Goal: Task Accomplishment & Management: Manage account settings

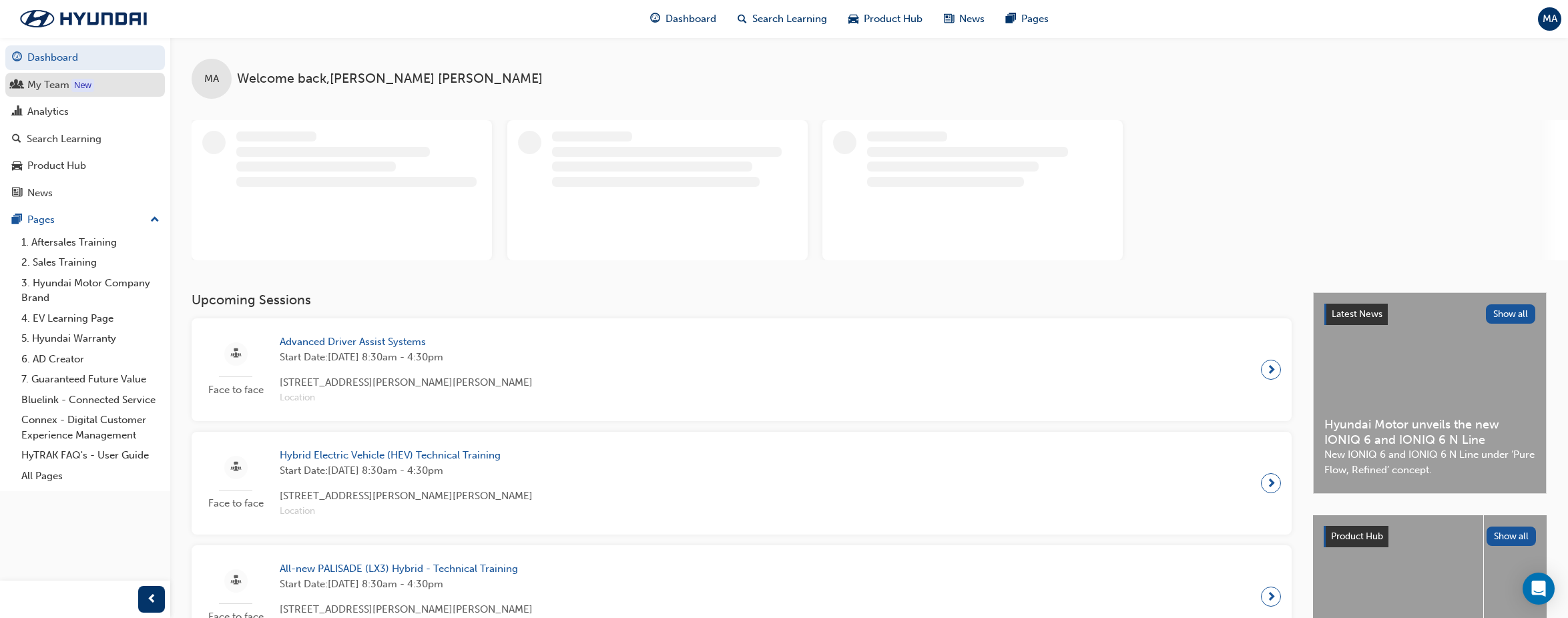
click at [82, 94] on link "My Team New" at bounding box center [85, 85] width 159 height 25
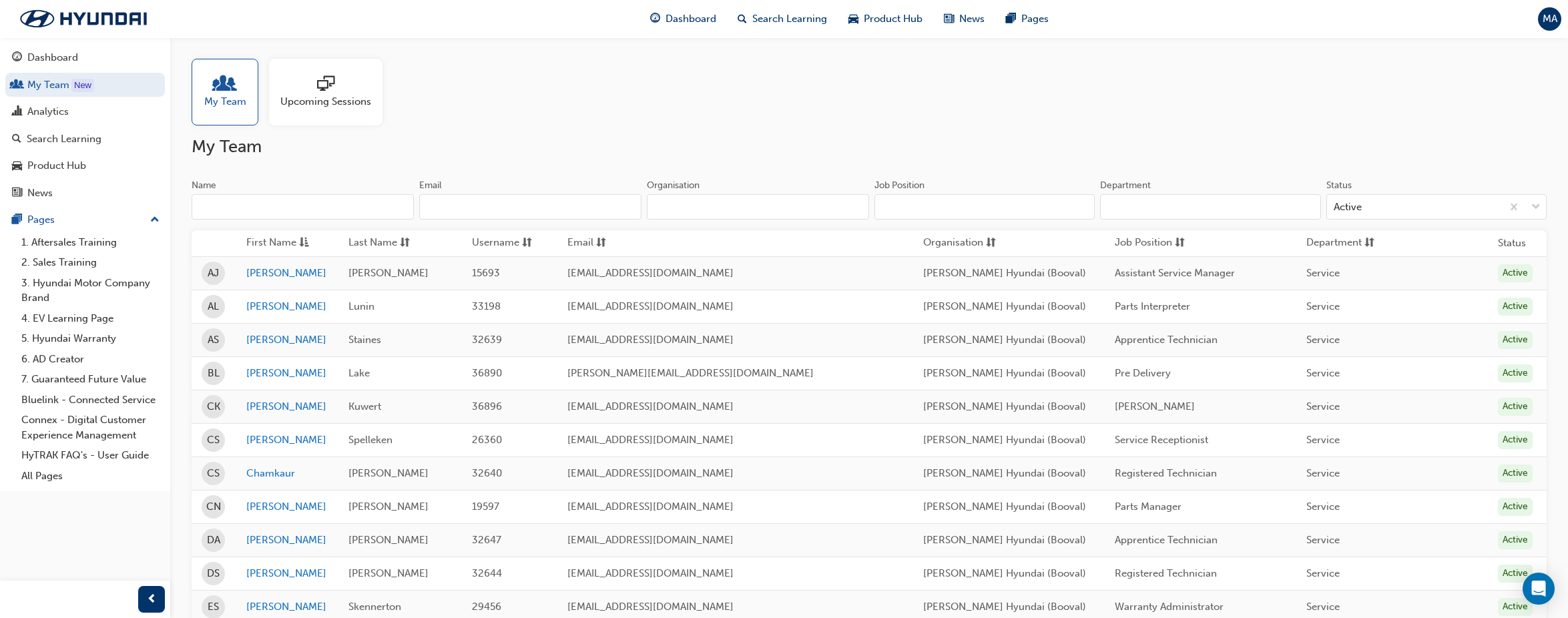
click at [376, 206] on input "Name" at bounding box center [303, 207] width 222 height 25
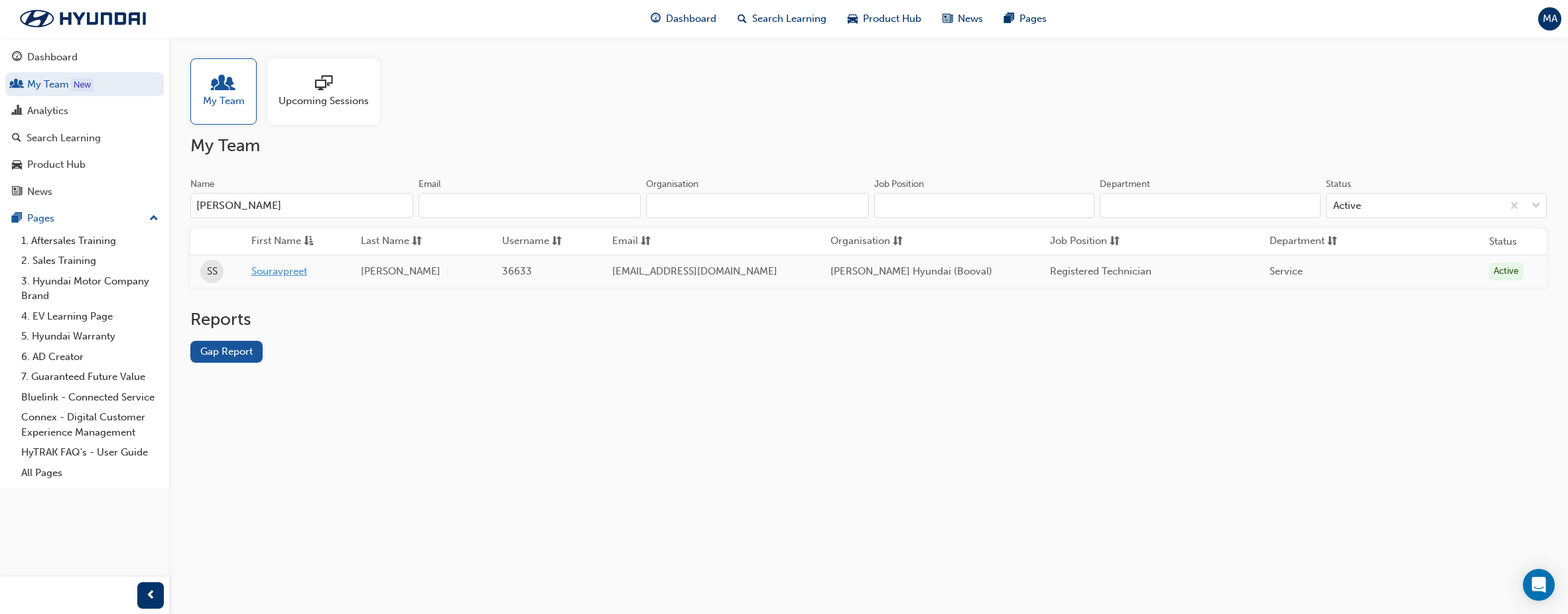
type input "[PERSON_NAME]"
click at [276, 272] on link "Souravpreet" at bounding box center [295, 272] width 89 height 16
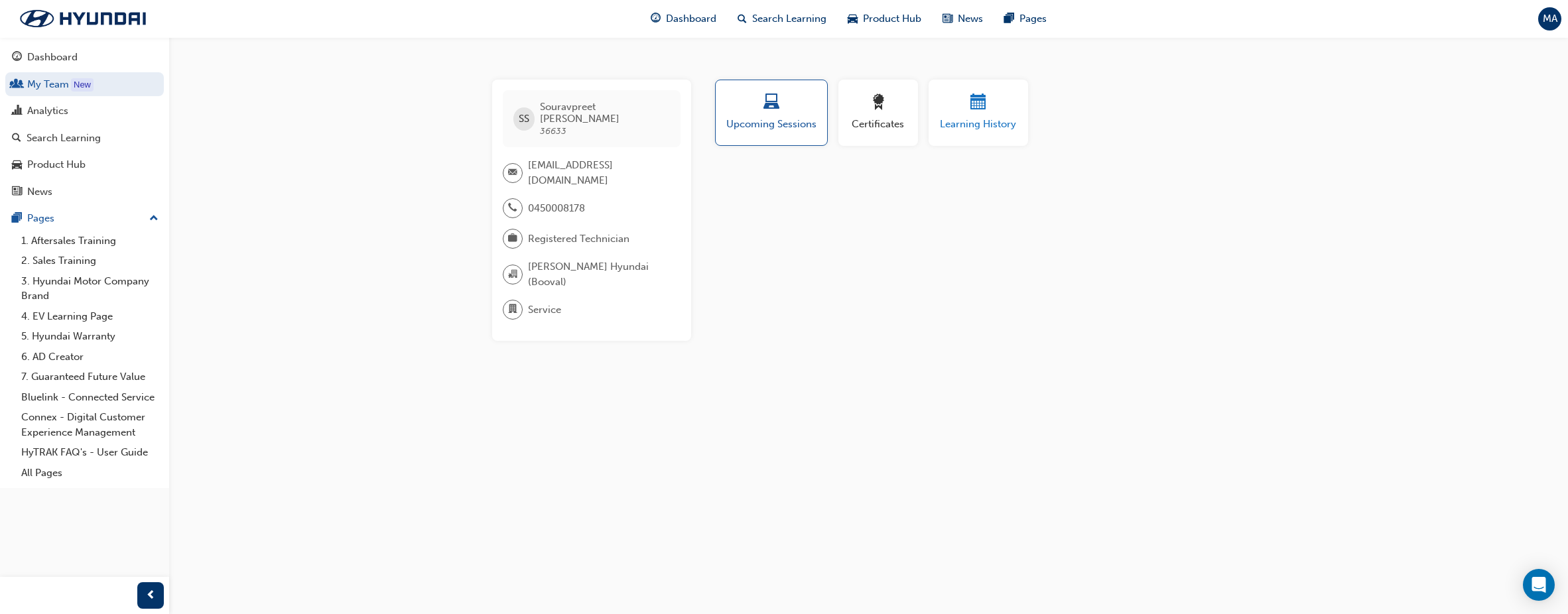
click at [984, 118] on span "Learning History" at bounding box center [978, 124] width 79 height 16
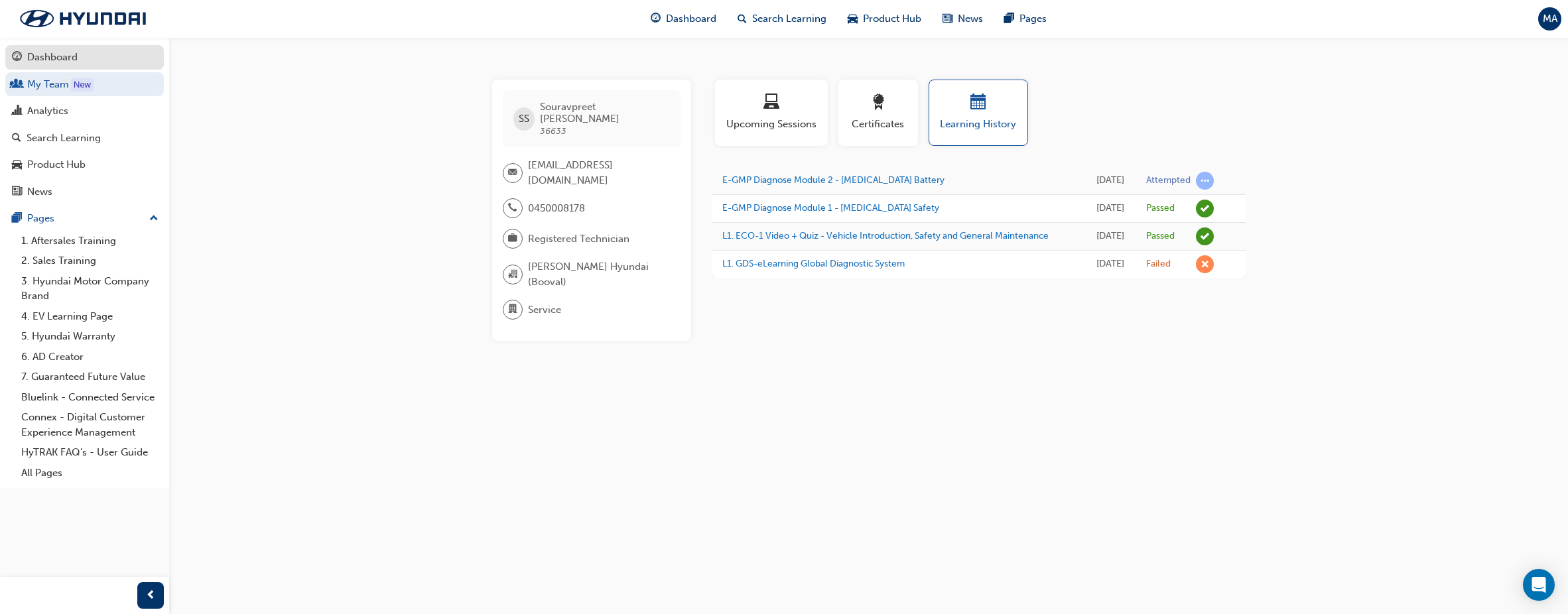
click at [53, 52] on div "Dashboard" at bounding box center [52, 57] width 51 height 16
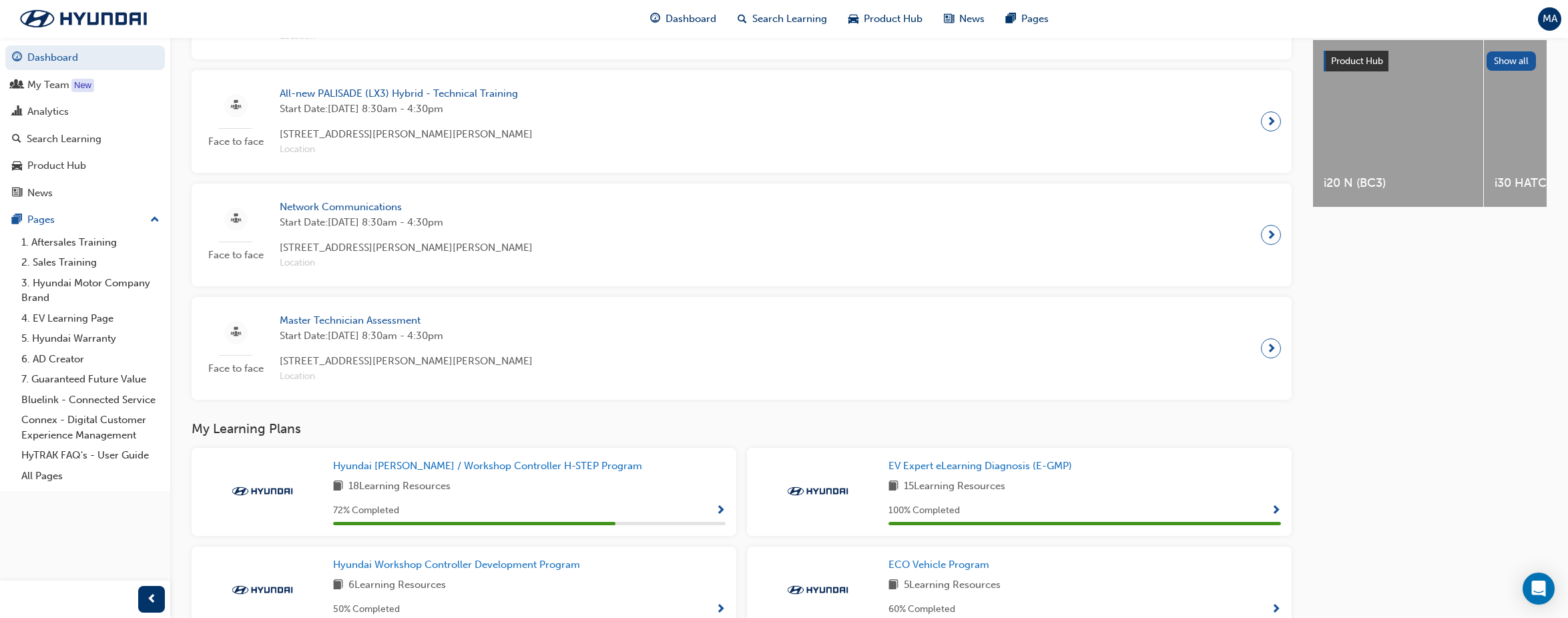
scroll to position [793, 0]
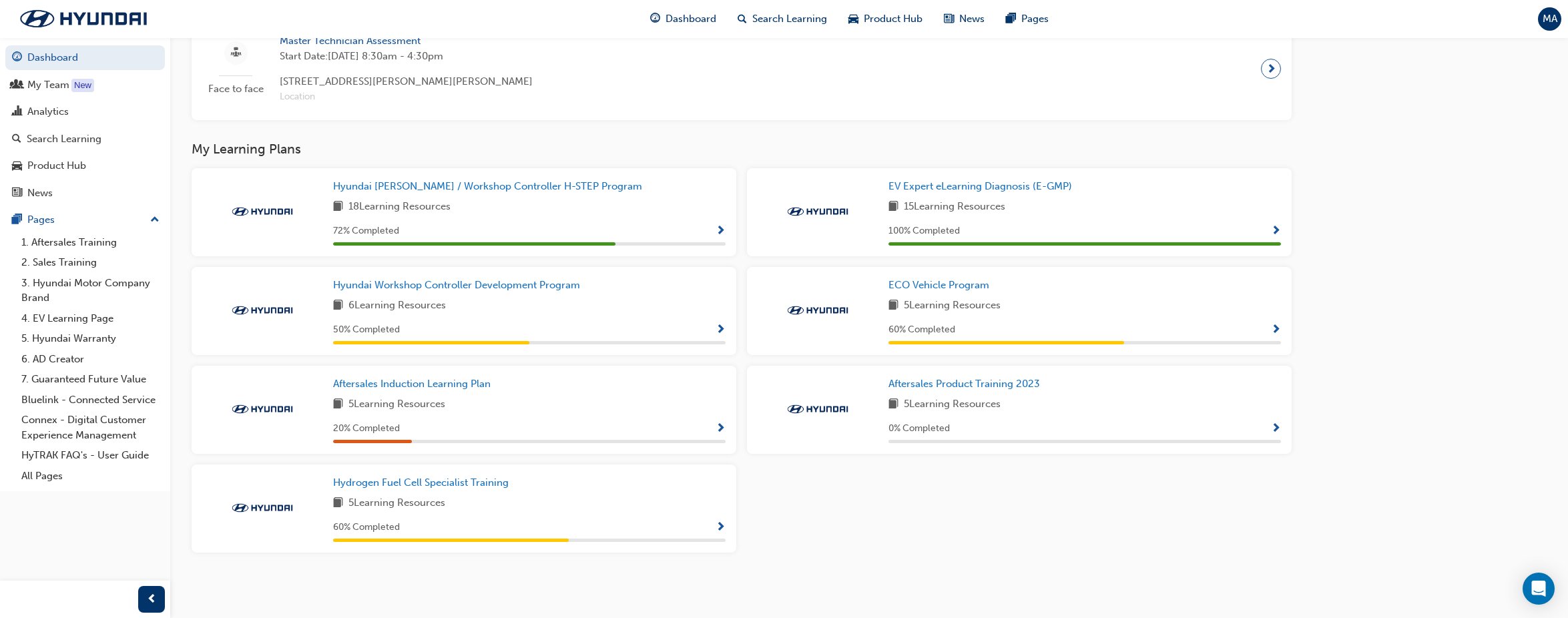
click at [1275, 326] on span "Show Progress" at bounding box center [1275, 330] width 10 height 12
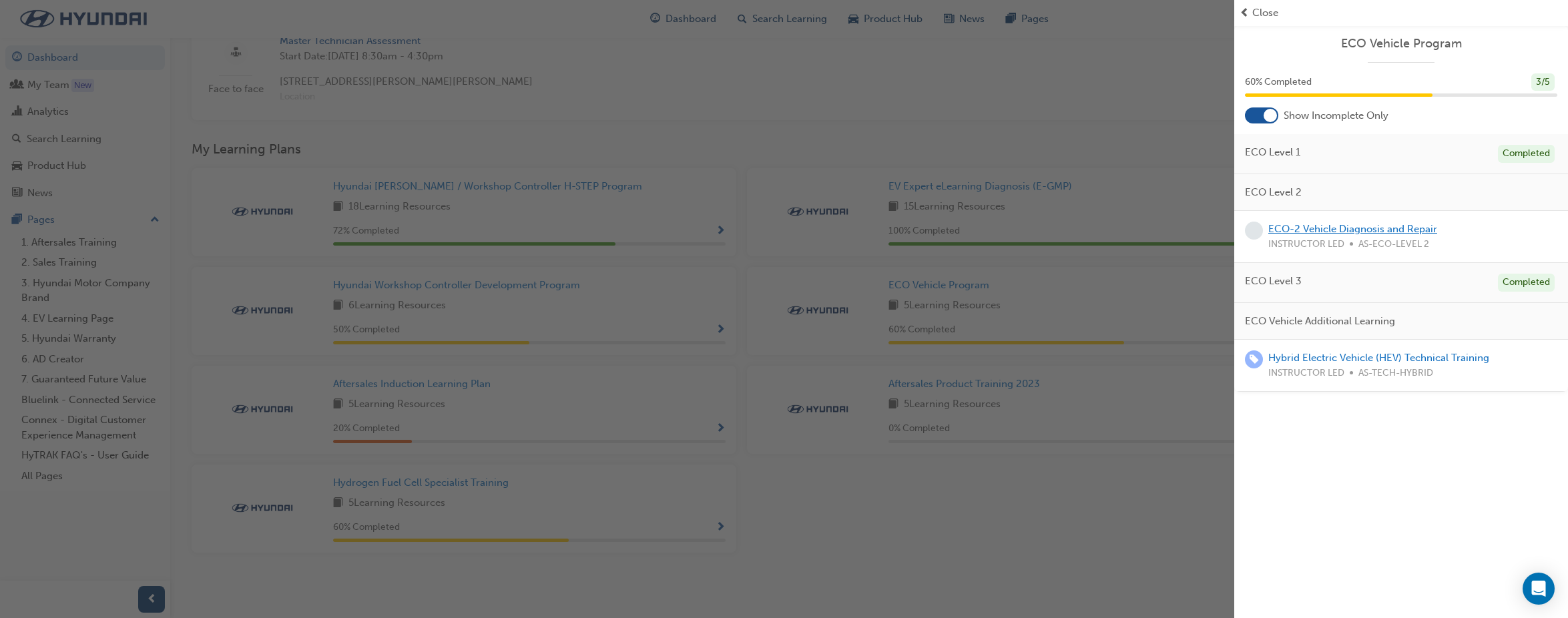
click at [1342, 230] on link "ECO-2 Vehicle Diagnosis and Repair" at bounding box center [1353, 229] width 169 height 12
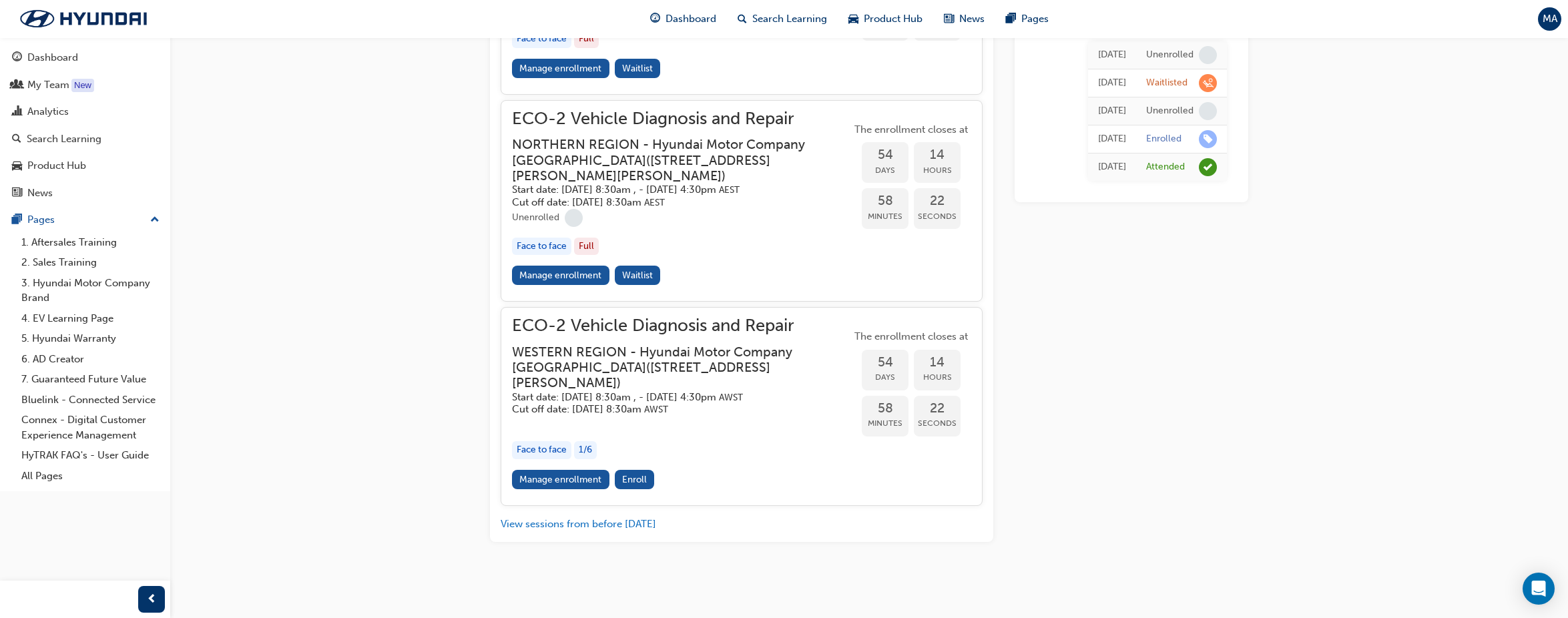
scroll to position [1951, 0]
click at [554, 282] on link "Manage enrollment" at bounding box center [560, 275] width 97 height 19
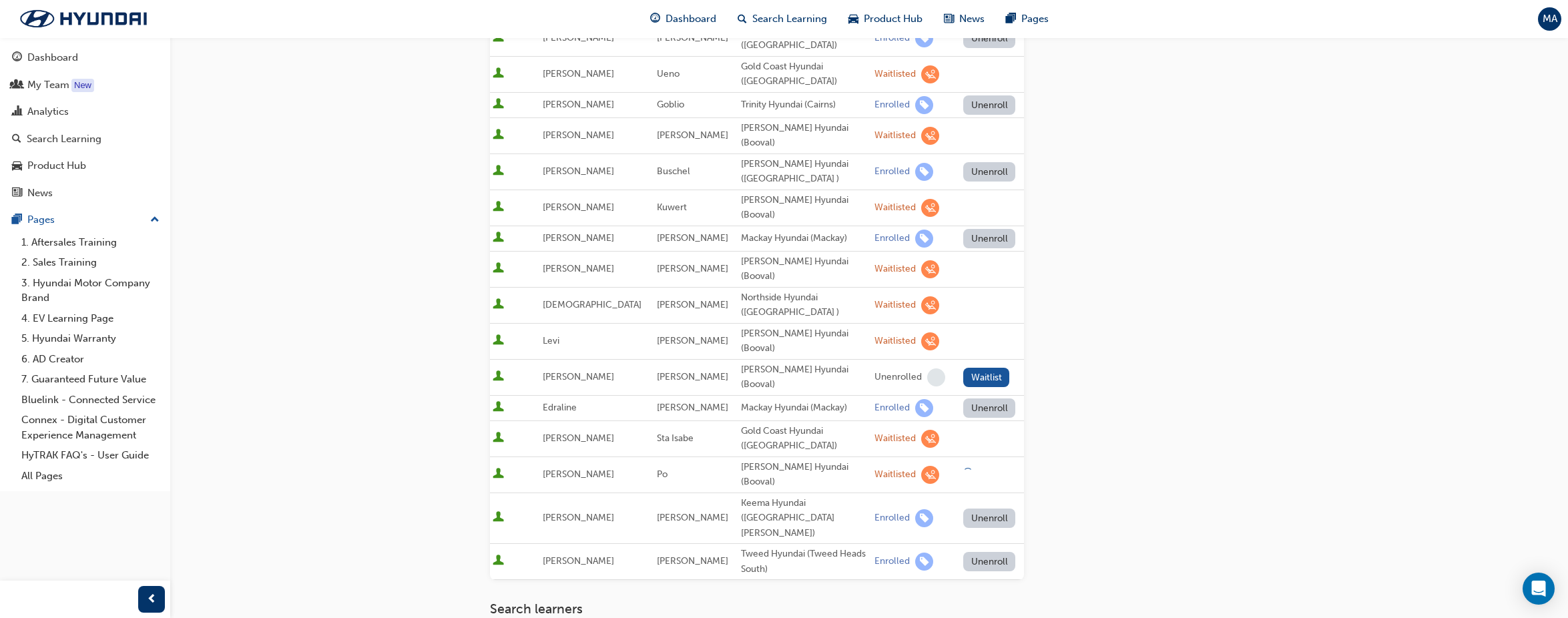
scroll to position [488, 0]
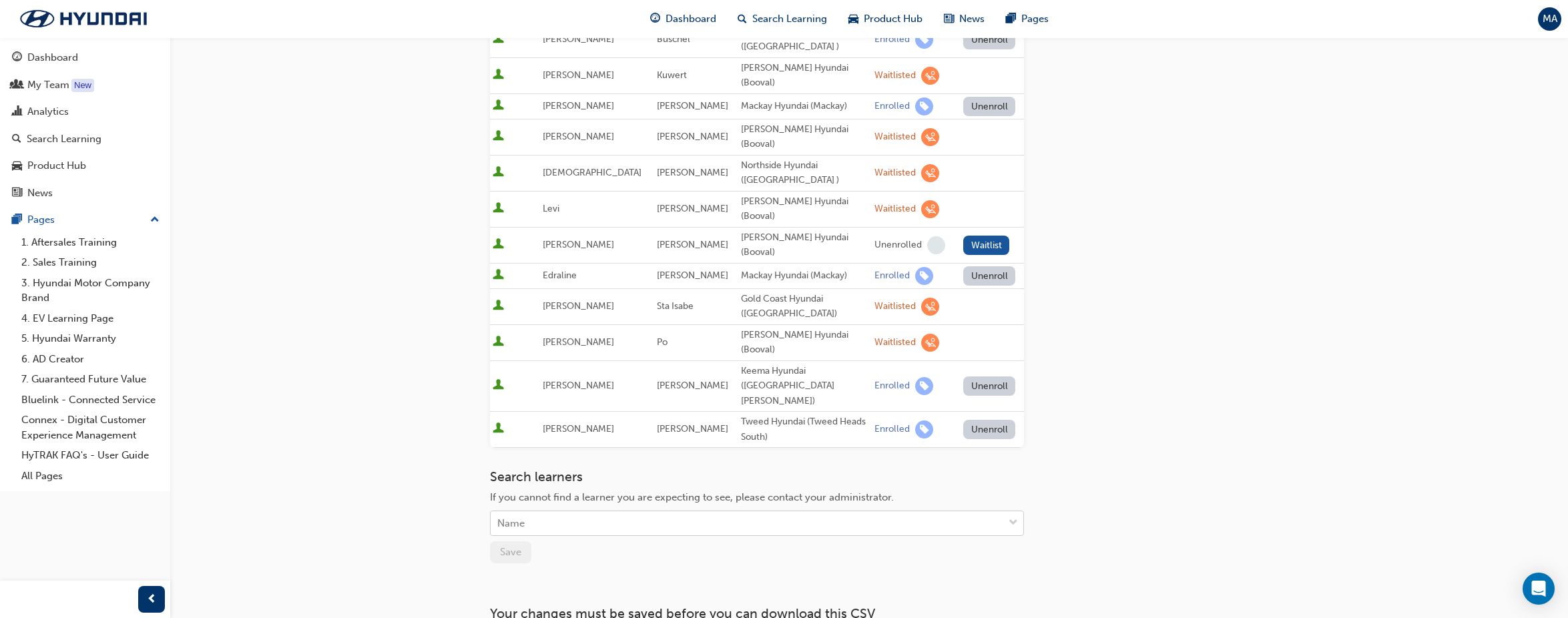
click at [560, 512] on div "Name" at bounding box center [747, 523] width 513 height 23
type input "[PERSON_NAME]"
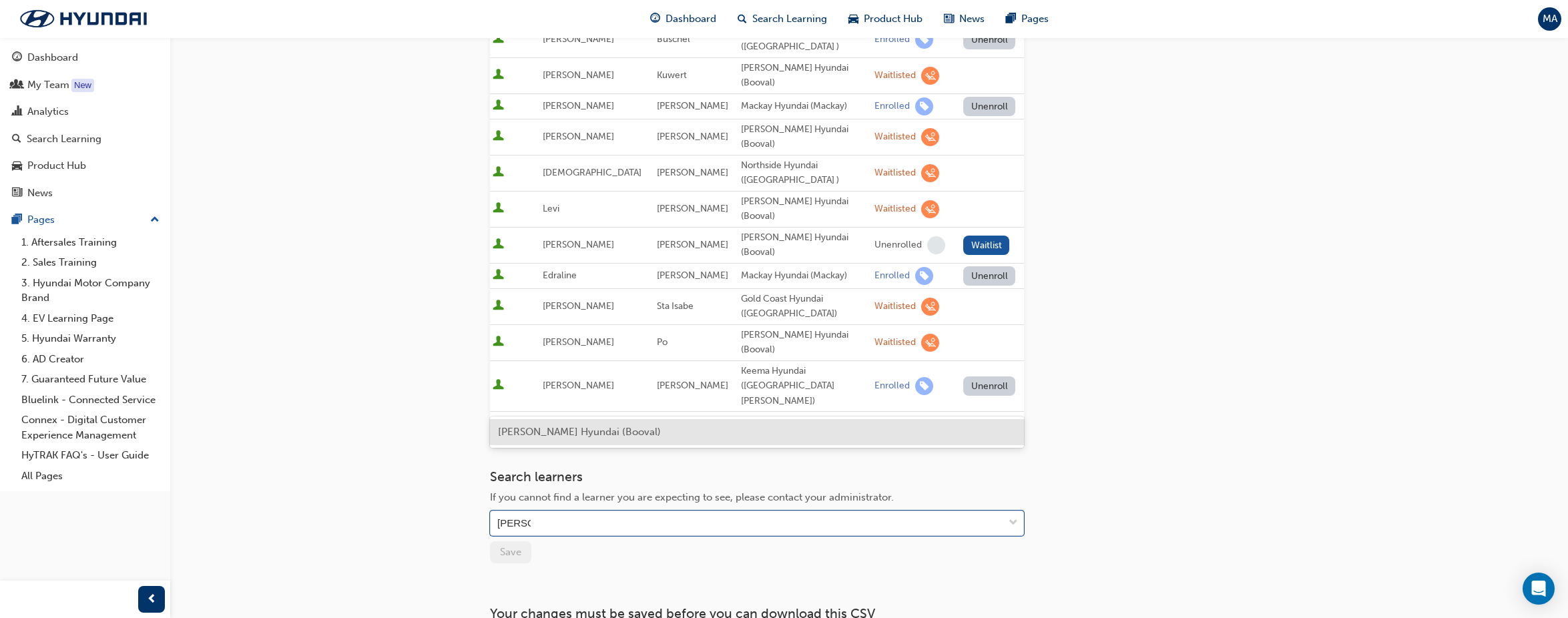
click at [628, 436] on span "[PERSON_NAME] Hyundai (Booval)" at bounding box center [580, 432] width 163 height 12
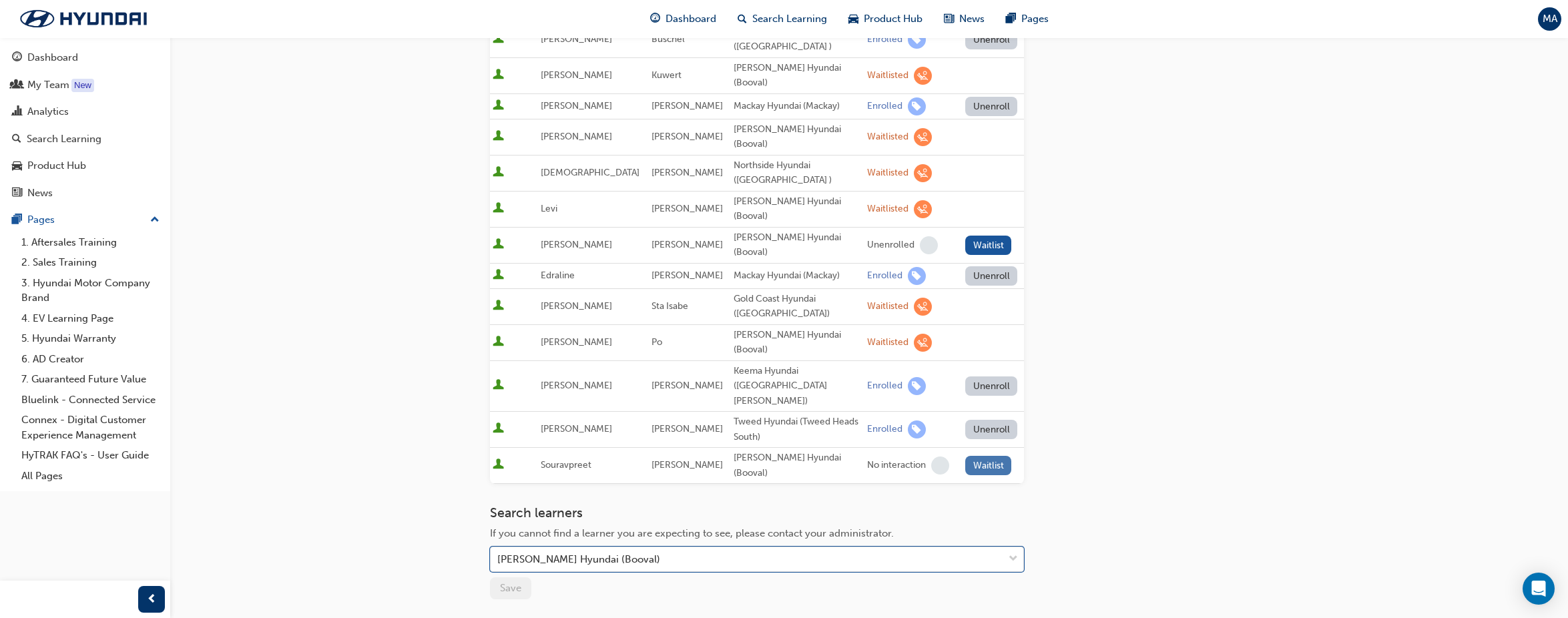
click at [996, 456] on button "Waitlist" at bounding box center [988, 465] width 46 height 19
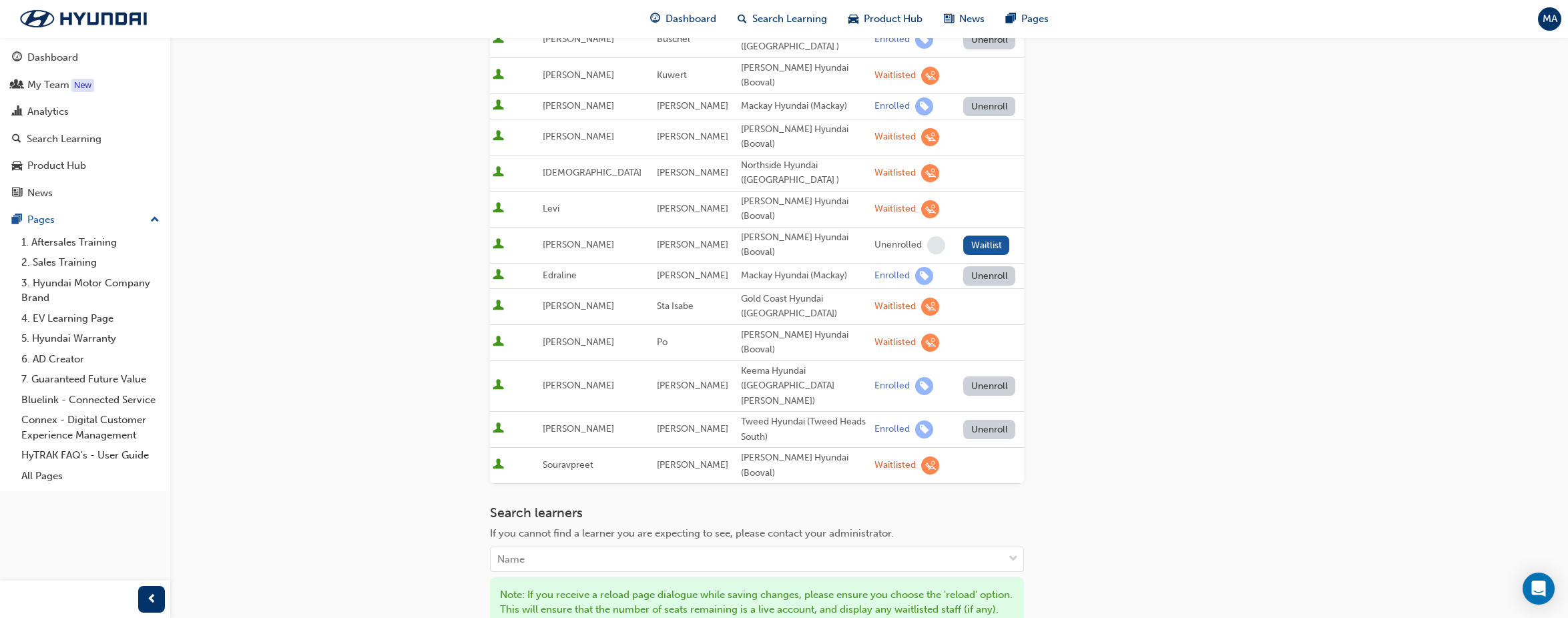
click at [375, 394] on div "Go to session detail page Manage enrollment for ECO-2 Vehicle Diagnosis and Rep…" at bounding box center [784, 173] width 1568 height 1323
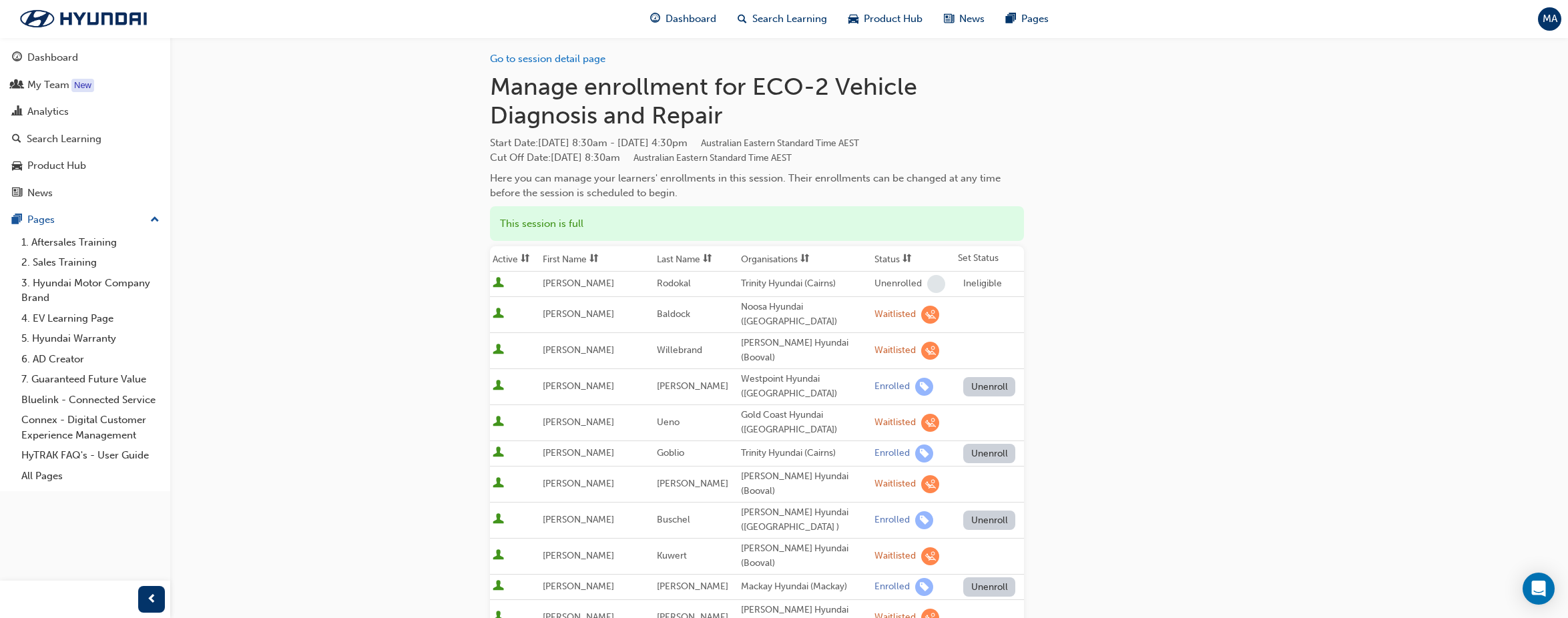
scroll to position [0, 0]
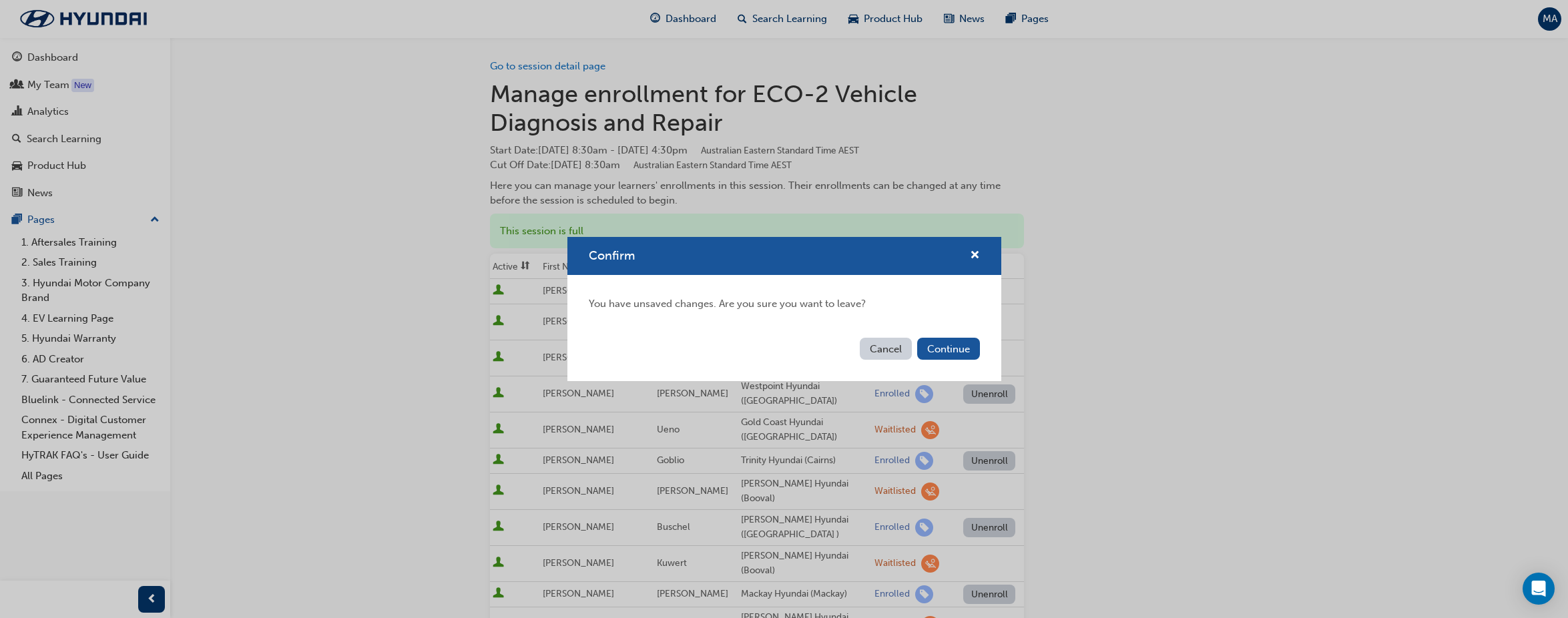
drag, startPoint x: 895, startPoint y: 350, endPoint x: 712, endPoint y: 347, distance: 183.0
click at [896, 349] on button "Cancel" at bounding box center [885, 349] width 52 height 22
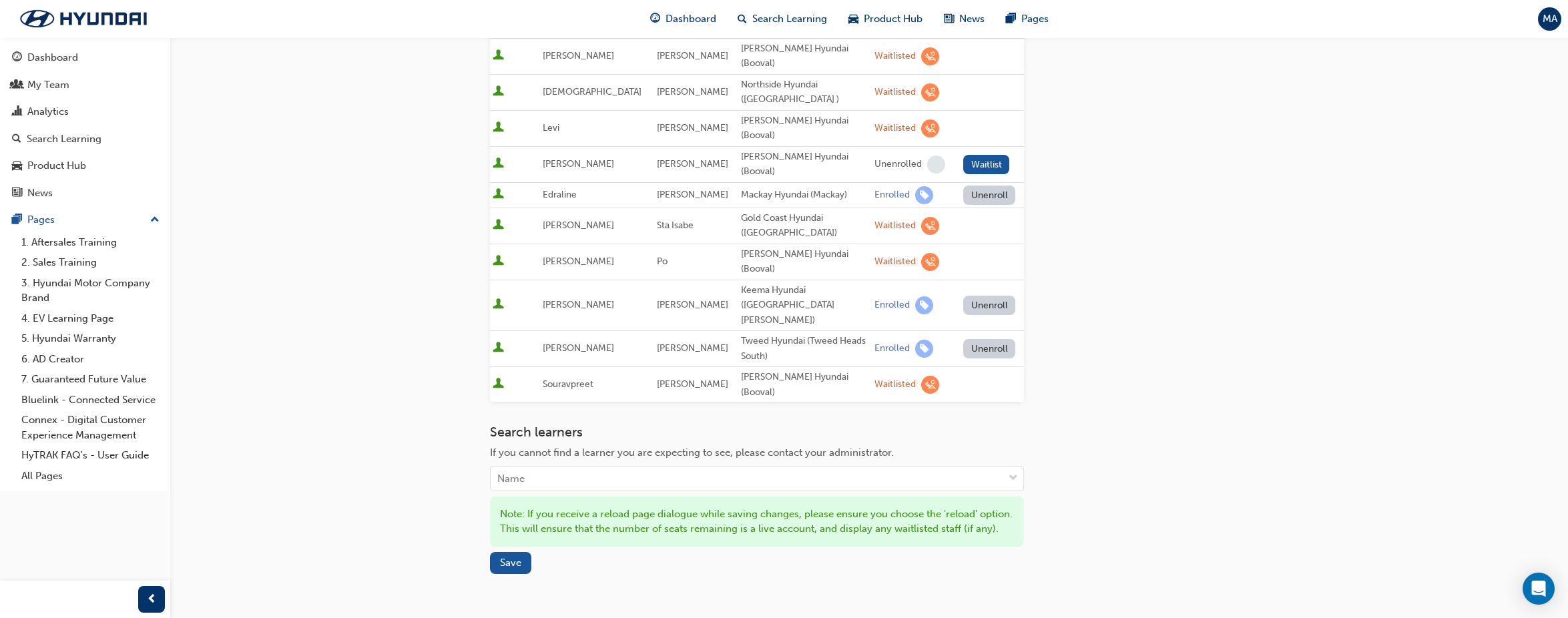
scroll to position [584, 0]
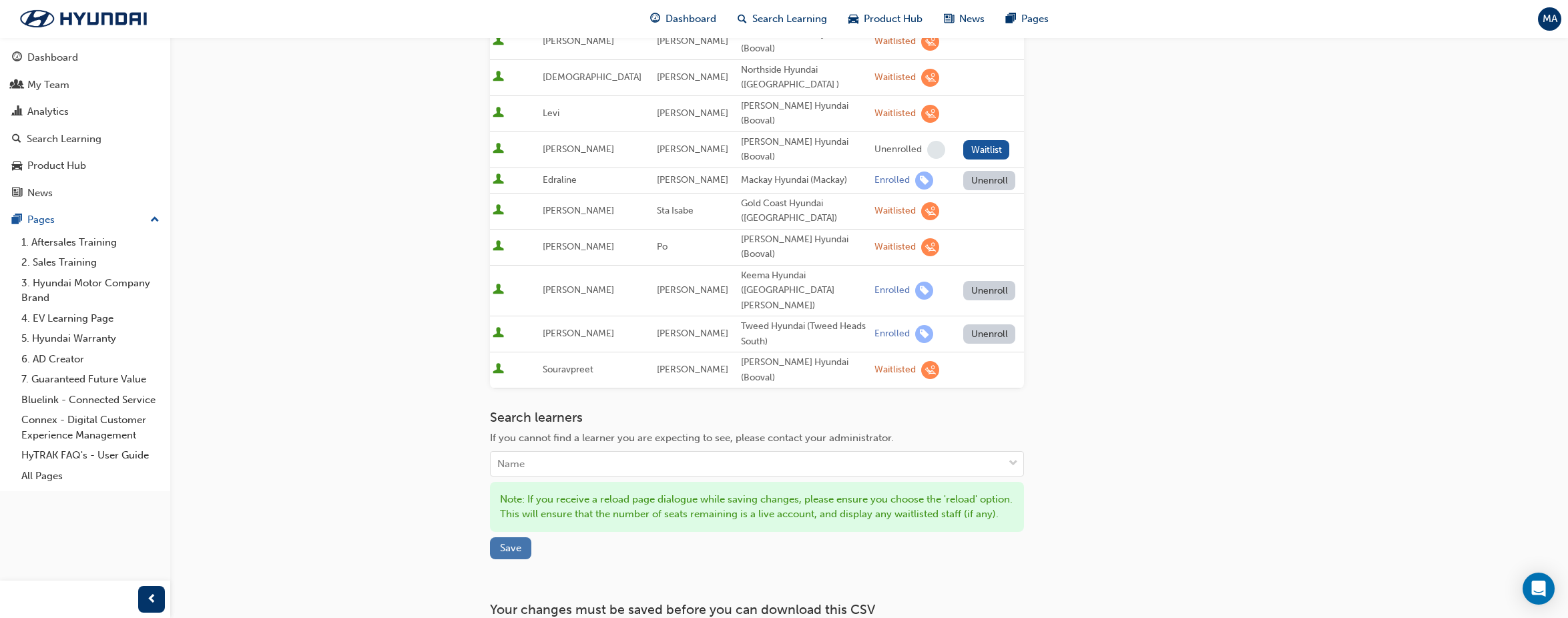
click at [506, 537] on button "Save" at bounding box center [510, 549] width 42 height 22
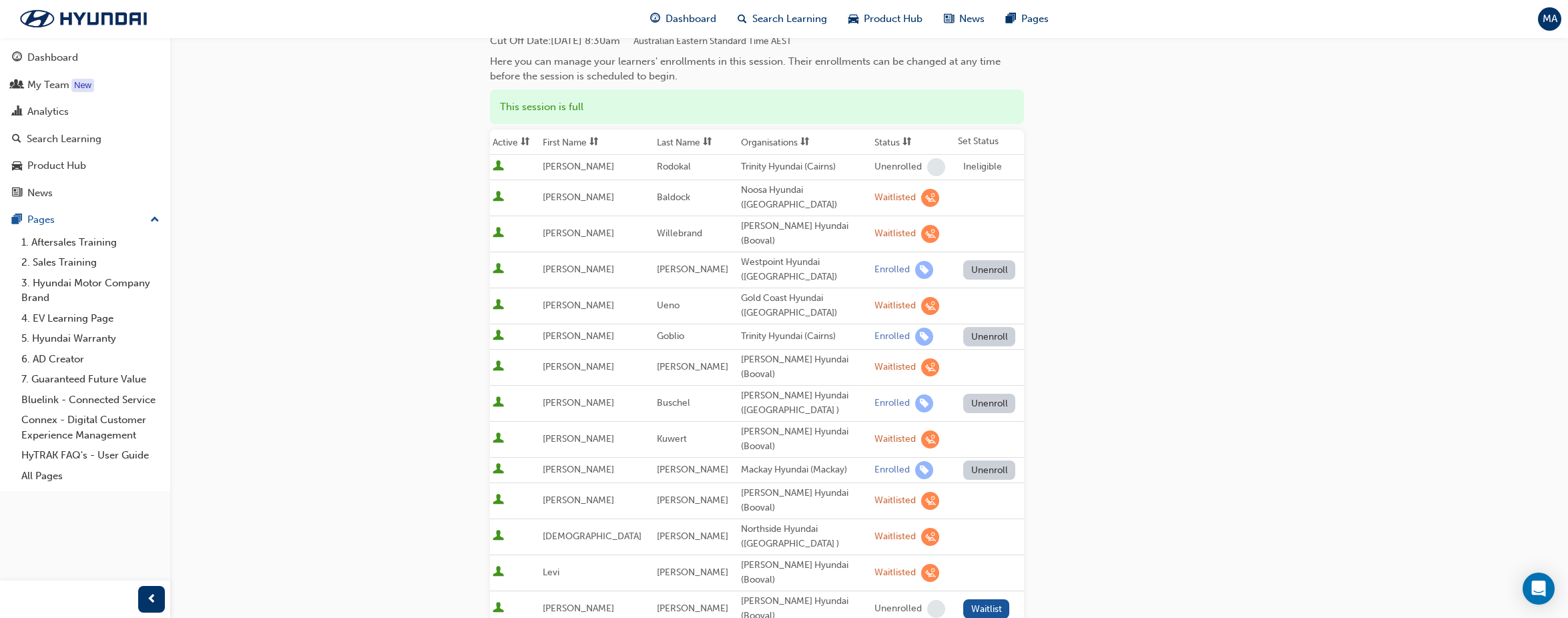
scroll to position [0, 0]
